Goal: Transaction & Acquisition: Book appointment/travel/reservation

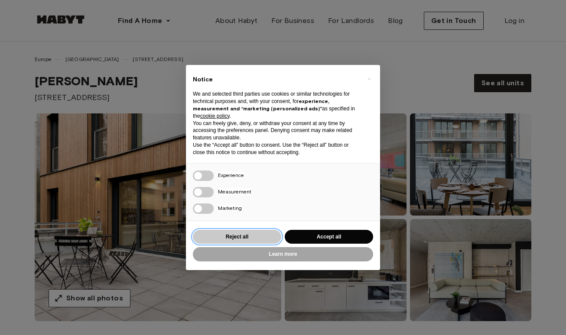
click at [250, 240] on button "Reject all" at bounding box center [237, 237] width 88 height 14
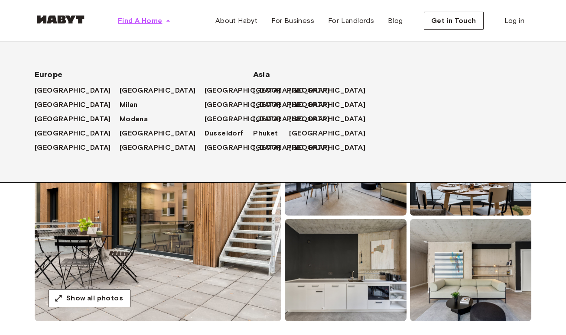
click at [147, 23] on span "Find A Home" at bounding box center [140, 21] width 44 height 10
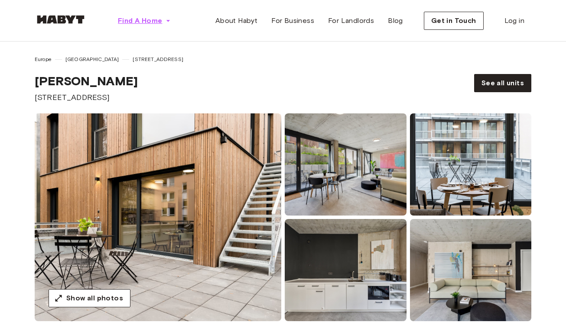
click at [147, 23] on span "Find A Home" at bounding box center [140, 21] width 44 height 10
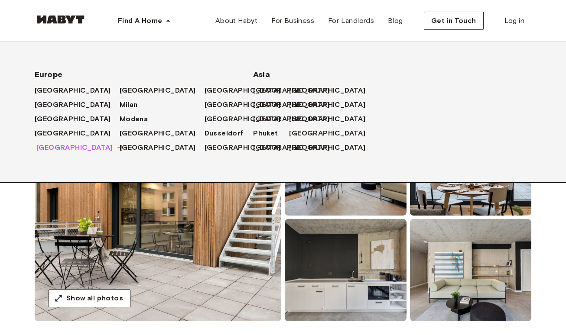
click at [52, 147] on span "[GEOGRAPHIC_DATA]" at bounding box center [74, 148] width 76 height 10
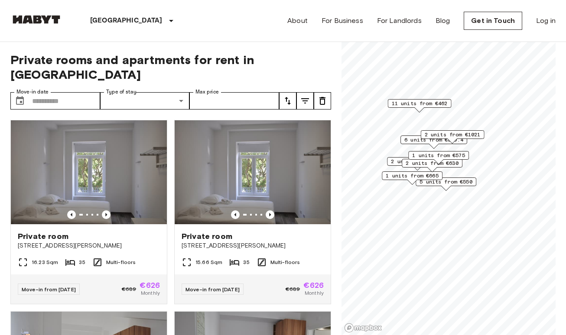
click at [417, 162] on div "1 units from €575" at bounding box center [438, 157] width 61 height 13
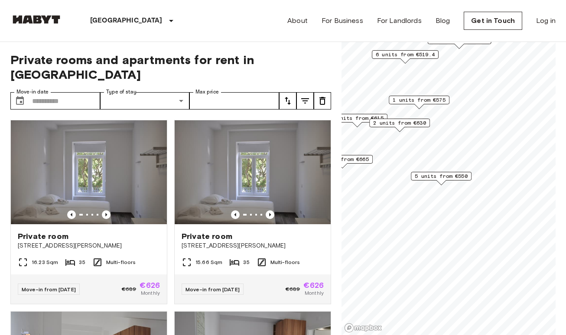
click at [434, 175] on span "5 units from €550" at bounding box center [441, 176] width 53 height 8
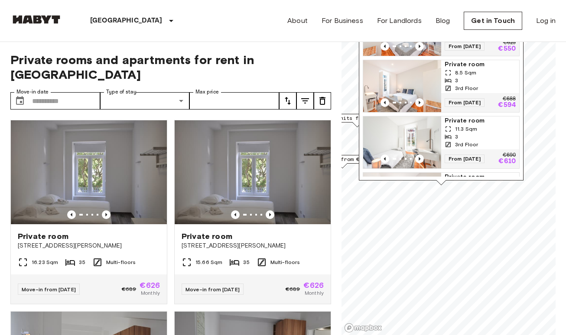
click at [457, 102] on span "From [DATE]" at bounding box center [465, 102] width 40 height 9
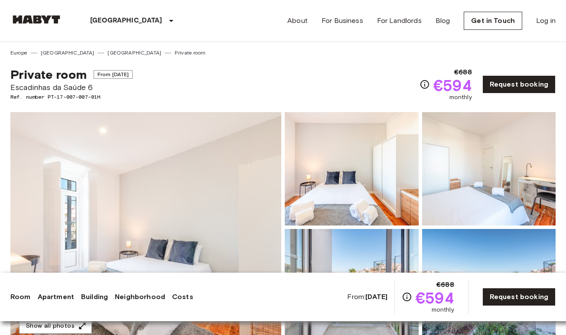
scroll to position [8, 0]
